Goal: Task Accomplishment & Management: Manage account settings

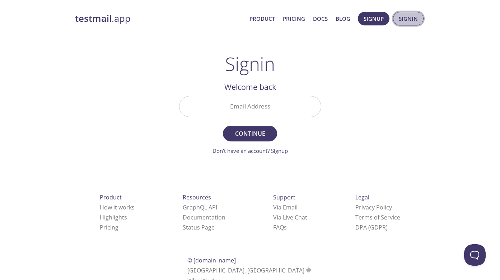
click at [410, 25] on button "Signin" at bounding box center [408, 19] width 30 height 14
click at [375, 22] on span "Signup" at bounding box center [373, 18] width 20 height 9
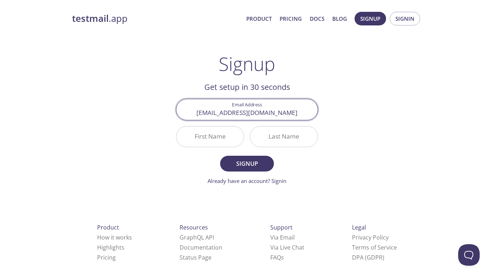
type input "[EMAIL_ADDRESS][DOMAIN_NAME]"
click at [227, 136] on input "First Name" at bounding box center [209, 137] width 67 height 20
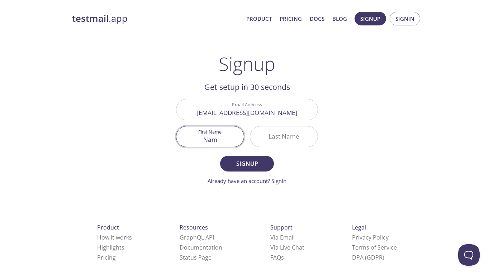
type input "Nam"
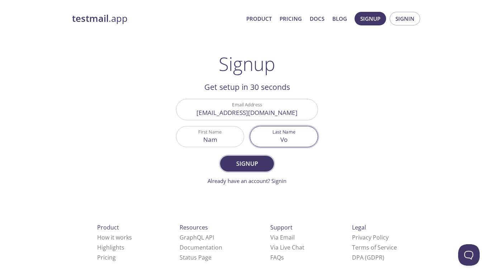
type input "Vo"
click at [237, 164] on span "Signup" at bounding box center [247, 164] width 38 height 10
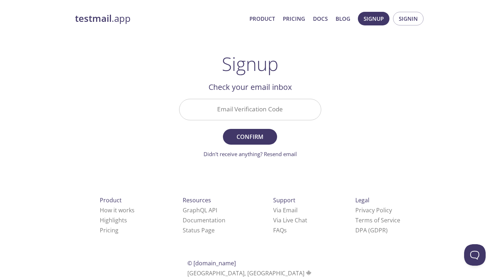
click at [225, 104] on input "Email Verification Code" at bounding box center [249, 109] width 141 height 20
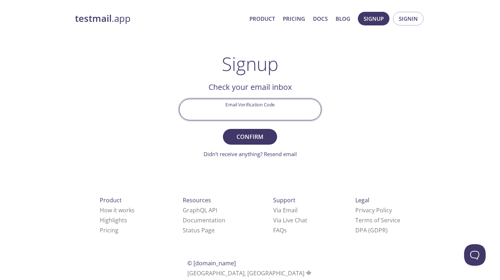
paste input "XD7XT54"
type input "XD7XT54"
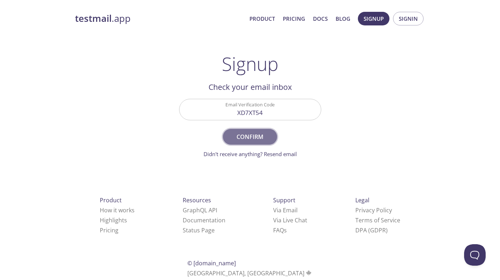
click at [258, 133] on span "Confirm" at bounding box center [250, 137] width 38 height 10
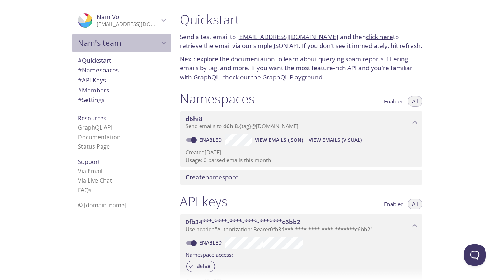
click at [145, 48] on div "Nam's team" at bounding box center [121, 43] width 99 height 19
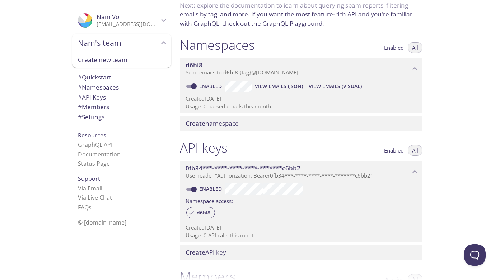
scroll to position [82, 0]
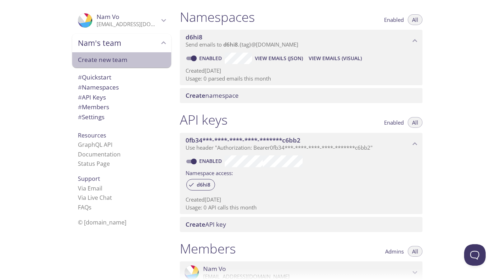
click at [116, 60] on span "Create new team" at bounding box center [122, 59] width 88 height 9
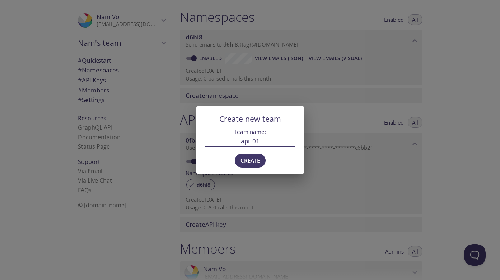
type input "api_01"
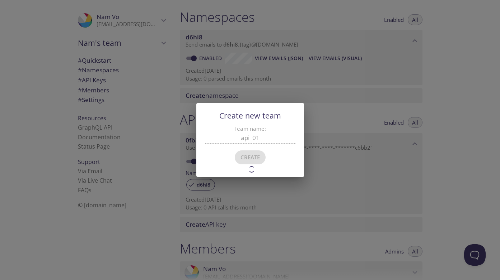
type input "api_01"
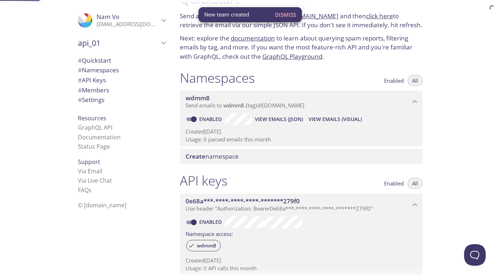
scroll to position [11, 0]
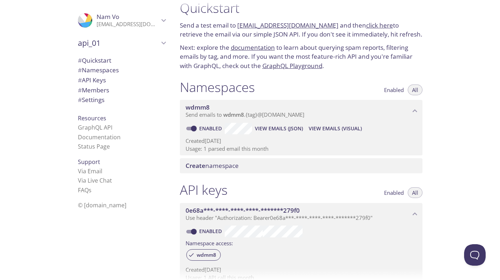
click at [140, 42] on span "api_01" at bounding box center [118, 43] width 81 height 10
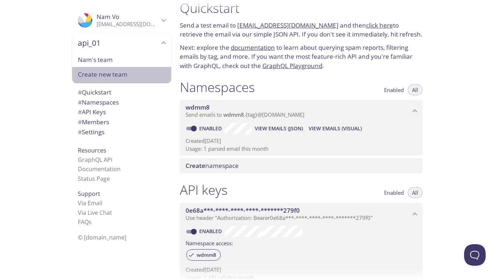
click at [110, 69] on div "Create new team" at bounding box center [121, 75] width 99 height 16
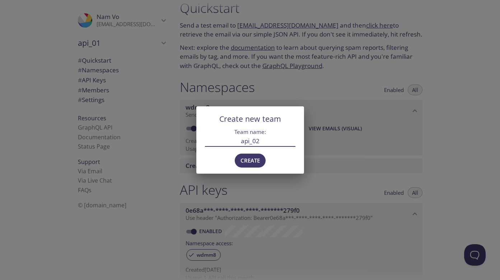
type input "api_02"
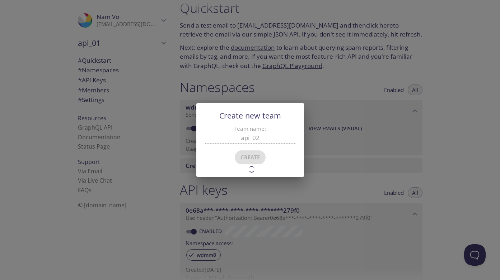
type input "api_02"
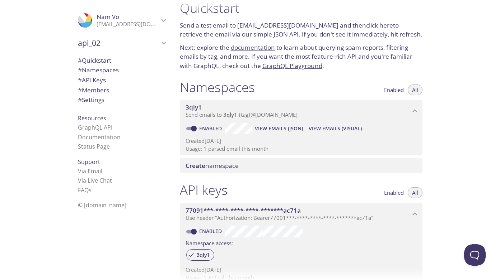
click at [109, 44] on span "api_02" at bounding box center [118, 43] width 81 height 10
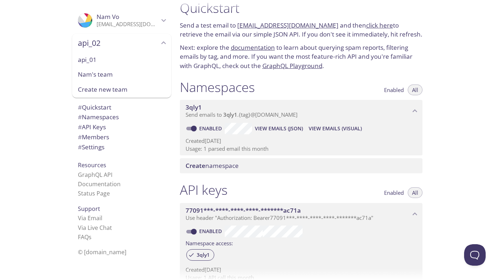
click at [95, 86] on span "Create new team" at bounding box center [122, 89] width 88 height 9
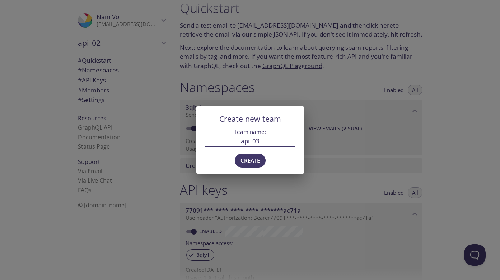
type input "api_03"
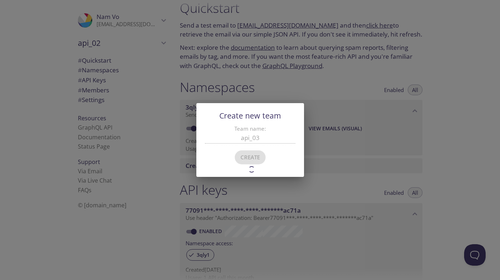
type input "api_03"
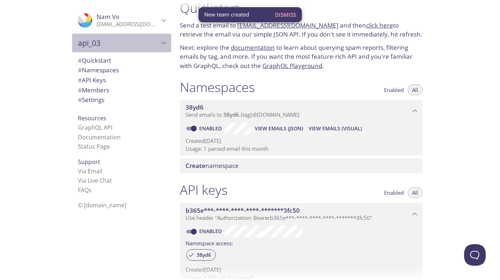
click at [152, 41] on span "api_03" at bounding box center [118, 43] width 81 height 10
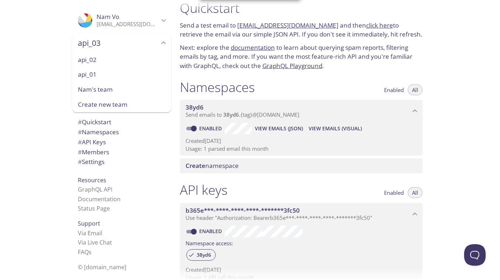
click at [104, 105] on span "Create new team" at bounding box center [122, 104] width 88 height 9
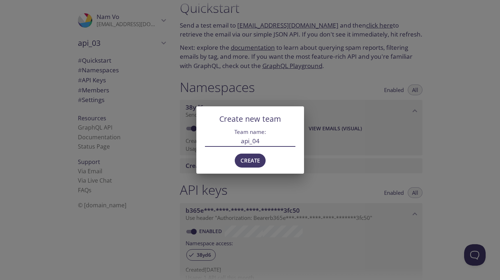
type input "api_04"
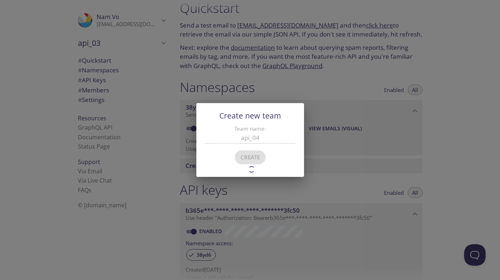
type input "api_04"
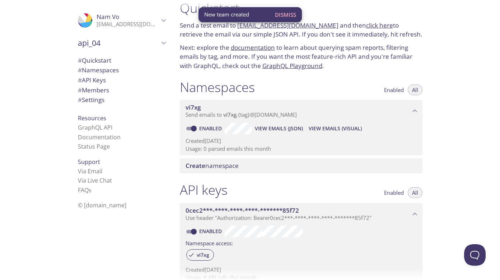
click at [159, 44] on icon "api_04" at bounding box center [163, 42] width 9 height 9
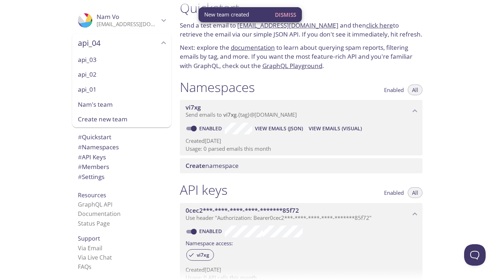
click at [92, 116] on span "Create new team" at bounding box center [122, 119] width 88 height 9
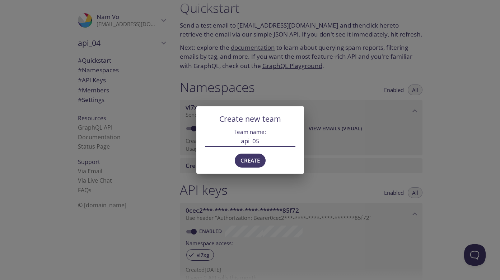
type input "api_05"
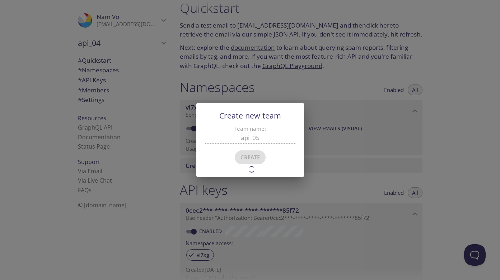
type input "api_05"
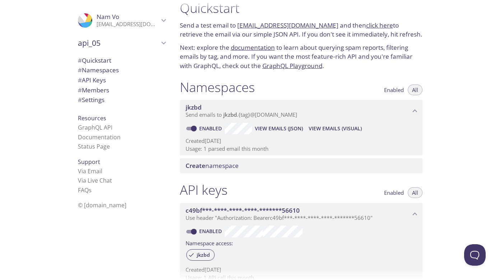
click at [159, 45] on icon "api_05" at bounding box center [163, 42] width 9 height 9
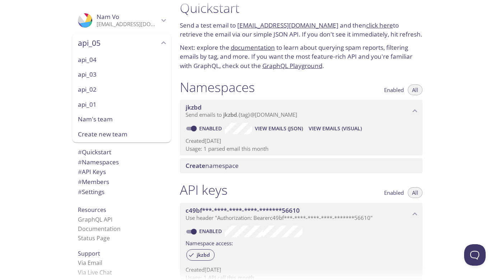
click at [98, 132] on span "Create new team" at bounding box center [122, 134] width 88 height 9
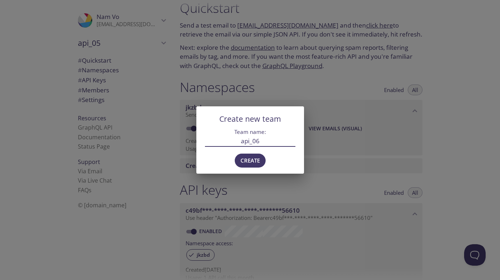
type input "api_06"
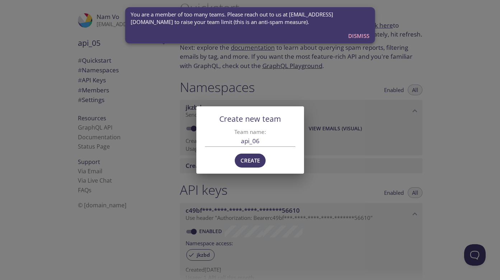
click at [202, 23] on span "You are a member of too many teams. Please reach out to us at [EMAIL_ADDRESS][D…" at bounding box center [250, 18] width 239 height 15
click at [358, 33] on span "Dismiss" at bounding box center [358, 35] width 21 height 9
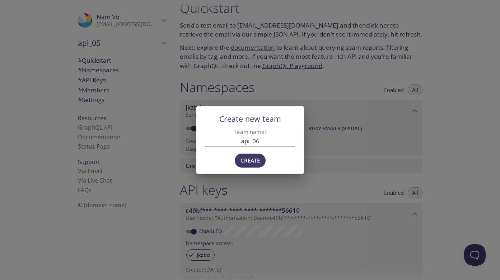
click at [173, 84] on div "Create new team Team name: api_06 Create" at bounding box center [250, 140] width 500 height 280
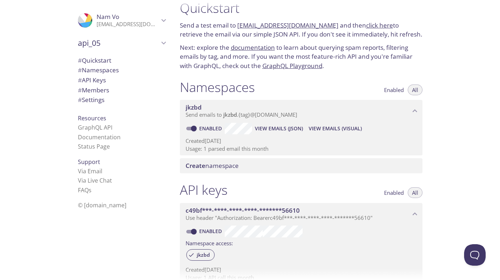
click at [142, 85] on div "# Members" at bounding box center [121, 90] width 99 height 10
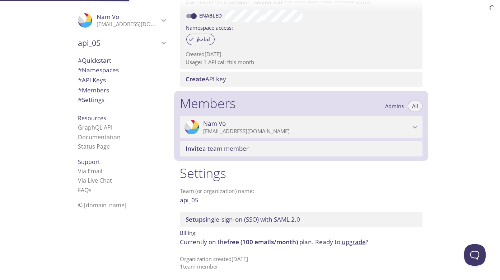
scroll to position [230, 0]
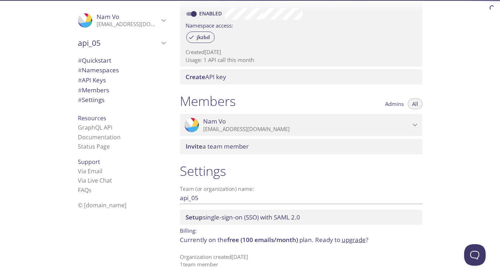
click at [105, 44] on span "api_05" at bounding box center [118, 43] width 81 height 10
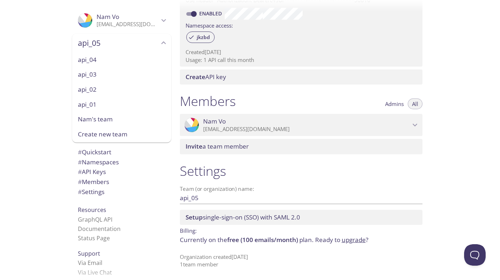
click at [103, 121] on span "Nam's team" at bounding box center [122, 119] width 88 height 9
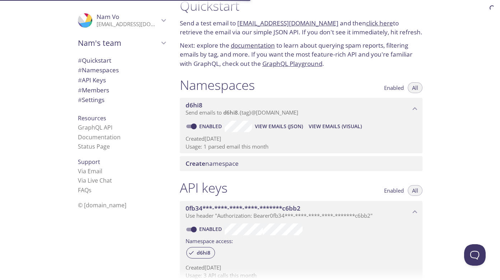
scroll to position [11, 0]
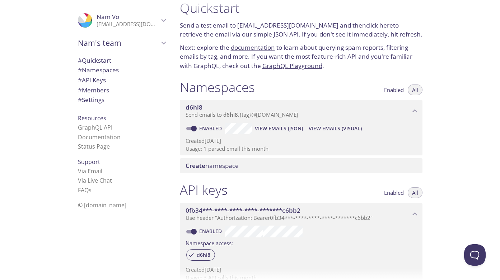
click at [137, 41] on span "Nam's team" at bounding box center [118, 43] width 81 height 10
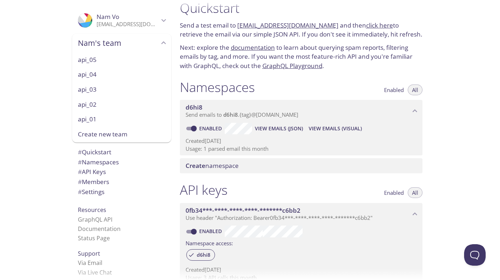
click at [105, 118] on span "api_01" at bounding box center [122, 119] width 88 height 9
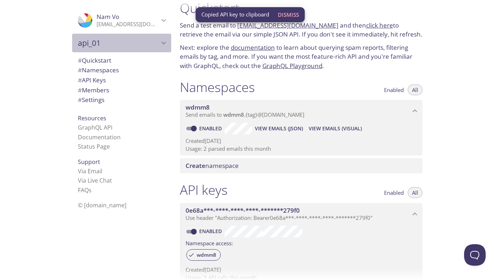
click at [117, 49] on div "api_01" at bounding box center [121, 43] width 99 height 19
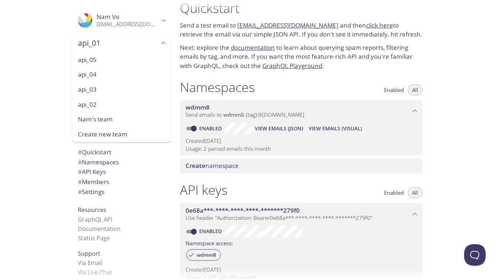
click at [102, 105] on span "api_02" at bounding box center [122, 104] width 88 height 9
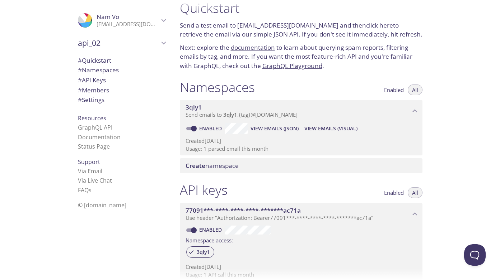
scroll to position [11, 0]
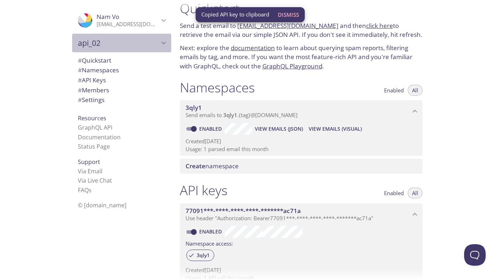
click at [143, 45] on span "api_02" at bounding box center [118, 43] width 81 height 10
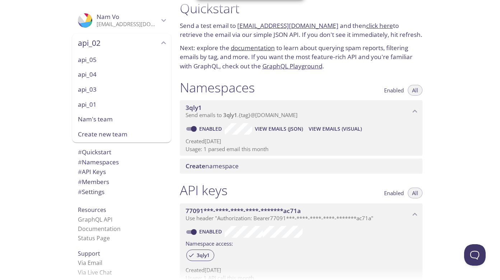
click at [101, 88] on span "api_03" at bounding box center [122, 89] width 88 height 9
type input "api_03"
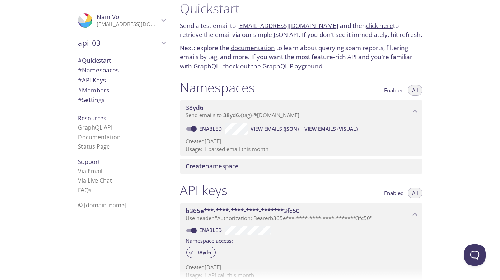
scroll to position [11, 0]
